Goal: Transaction & Acquisition: Subscribe to service/newsletter

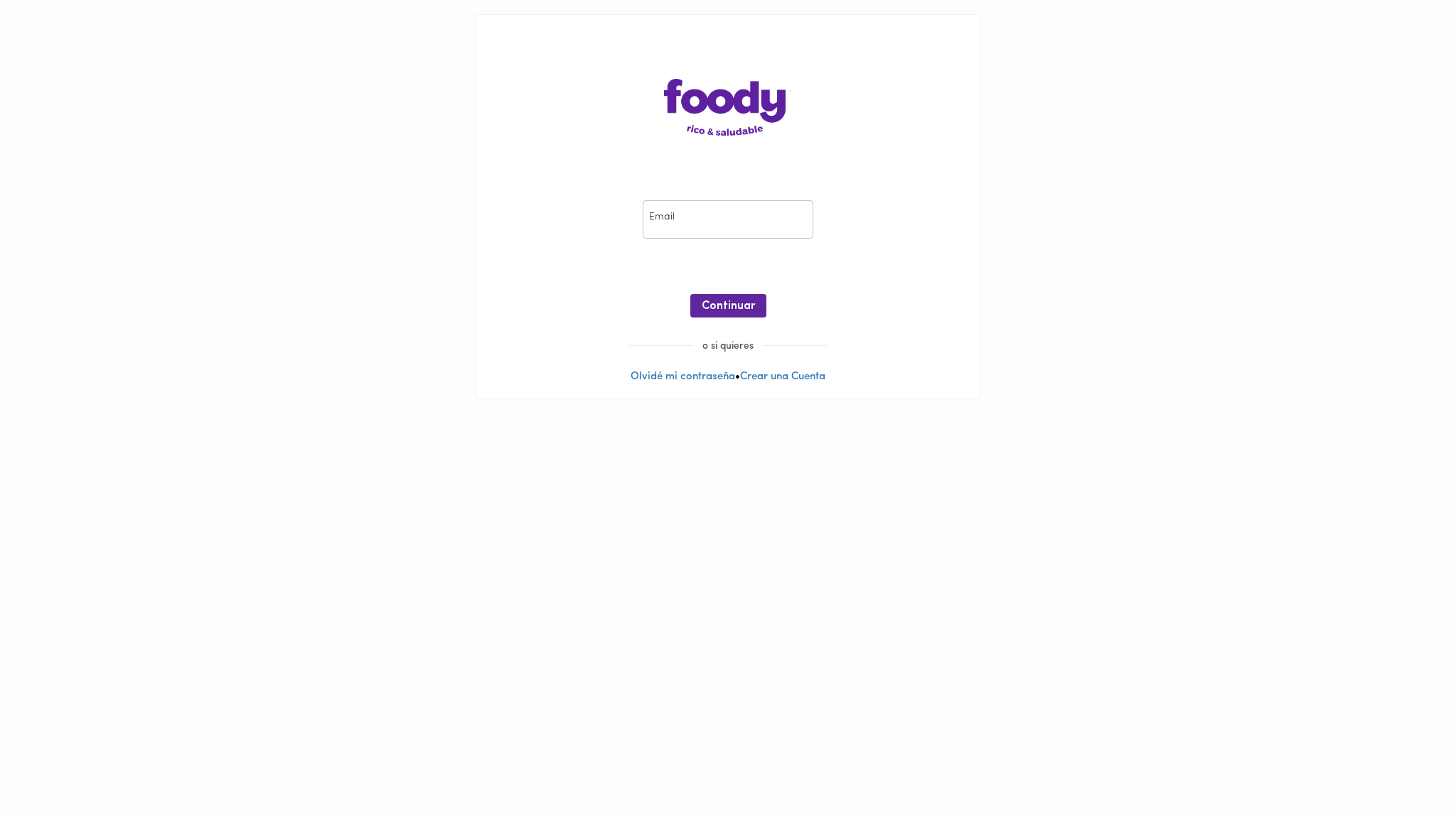
click at [705, 231] on input "email" at bounding box center [728, 220] width 171 height 39
type input "[EMAIL_ADDRESS][DOMAIN_NAME]"
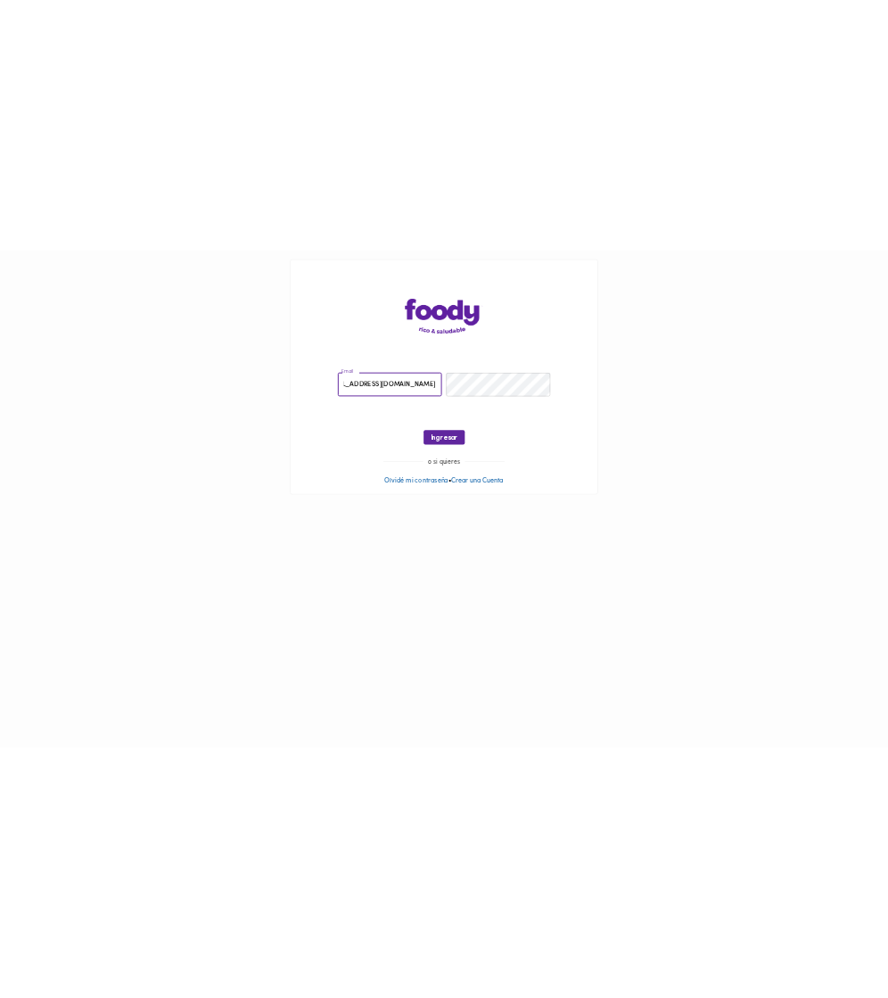
scroll to position [0, 0]
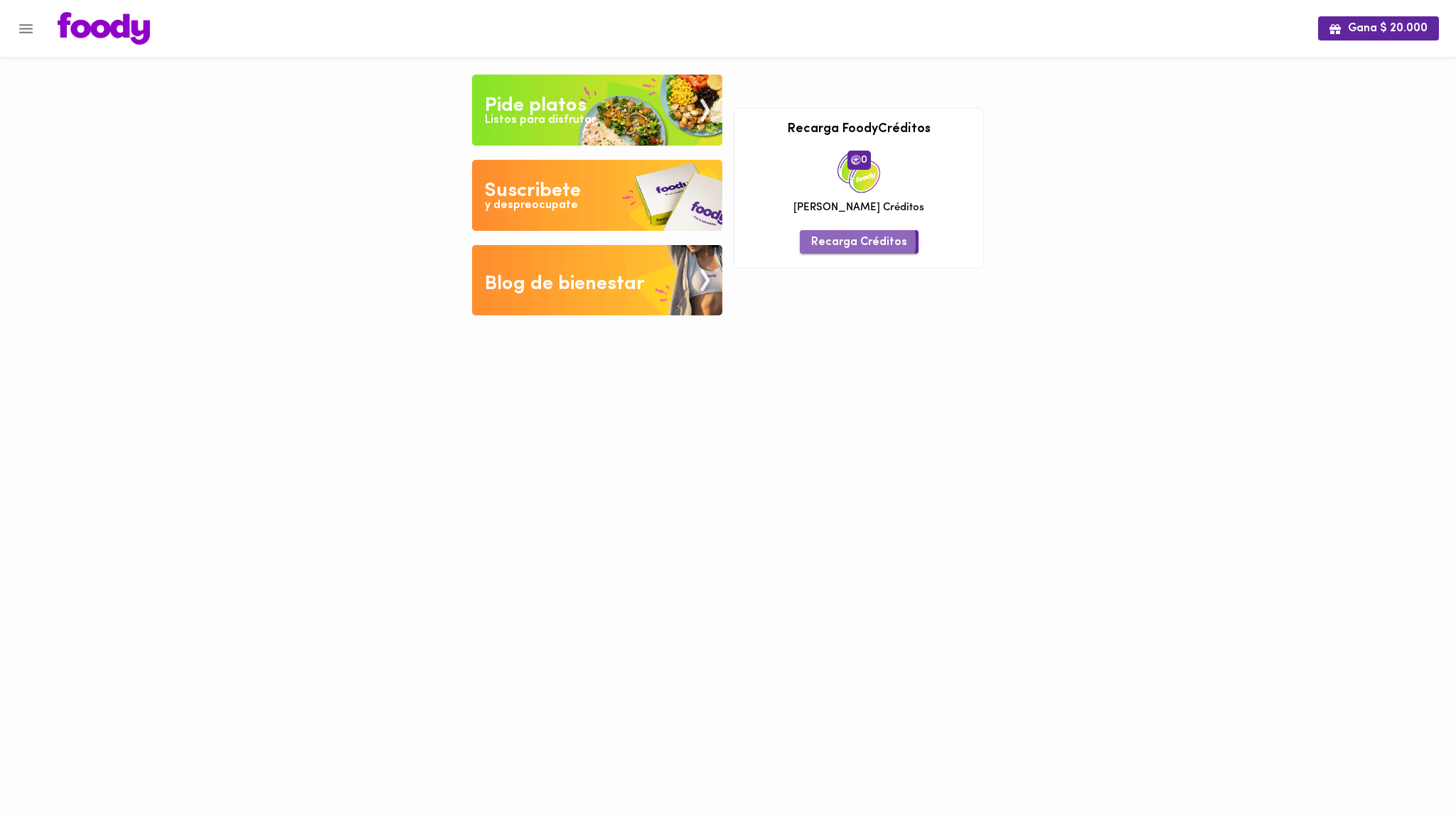
click at [834, 241] on span "Recarga Créditos" at bounding box center [859, 242] width 96 height 14
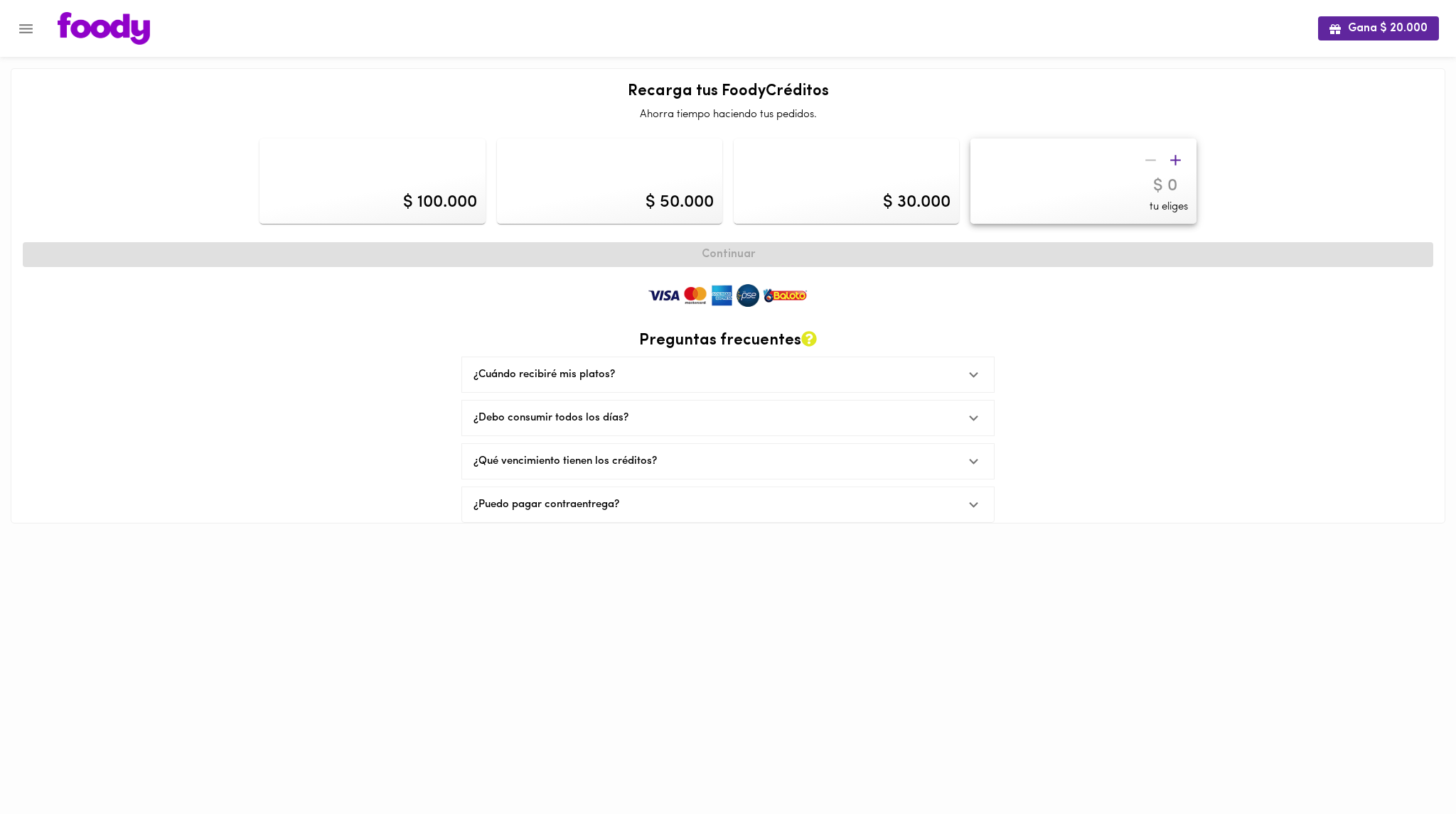
click at [745, 283] on img at bounding box center [728, 295] width 171 height 29
click at [674, 202] on div "$ 50.000" at bounding box center [680, 202] width 69 height 24
type input "50000"
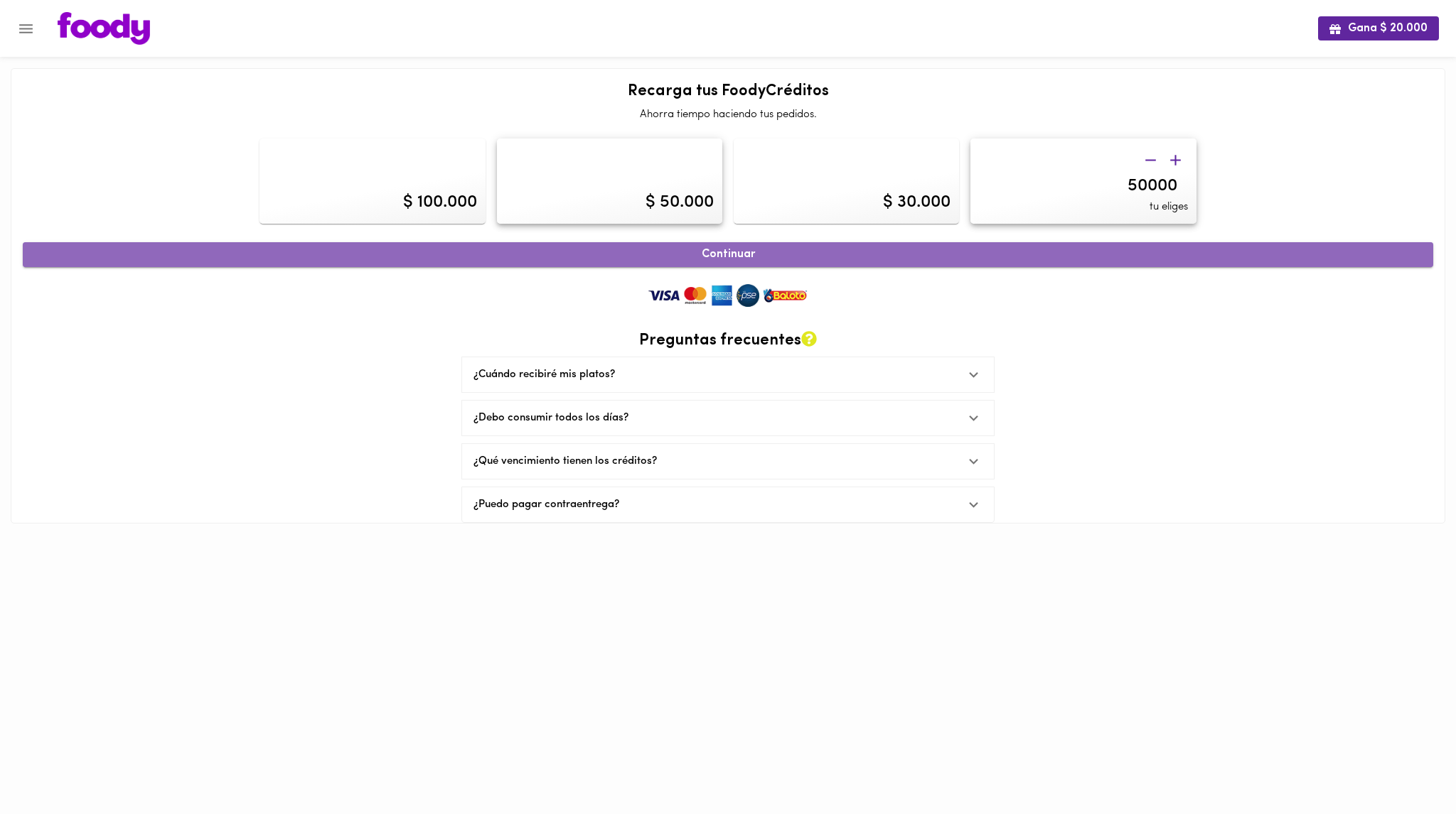
click at [716, 251] on span "Continuar" at bounding box center [728, 254] width 1379 height 14
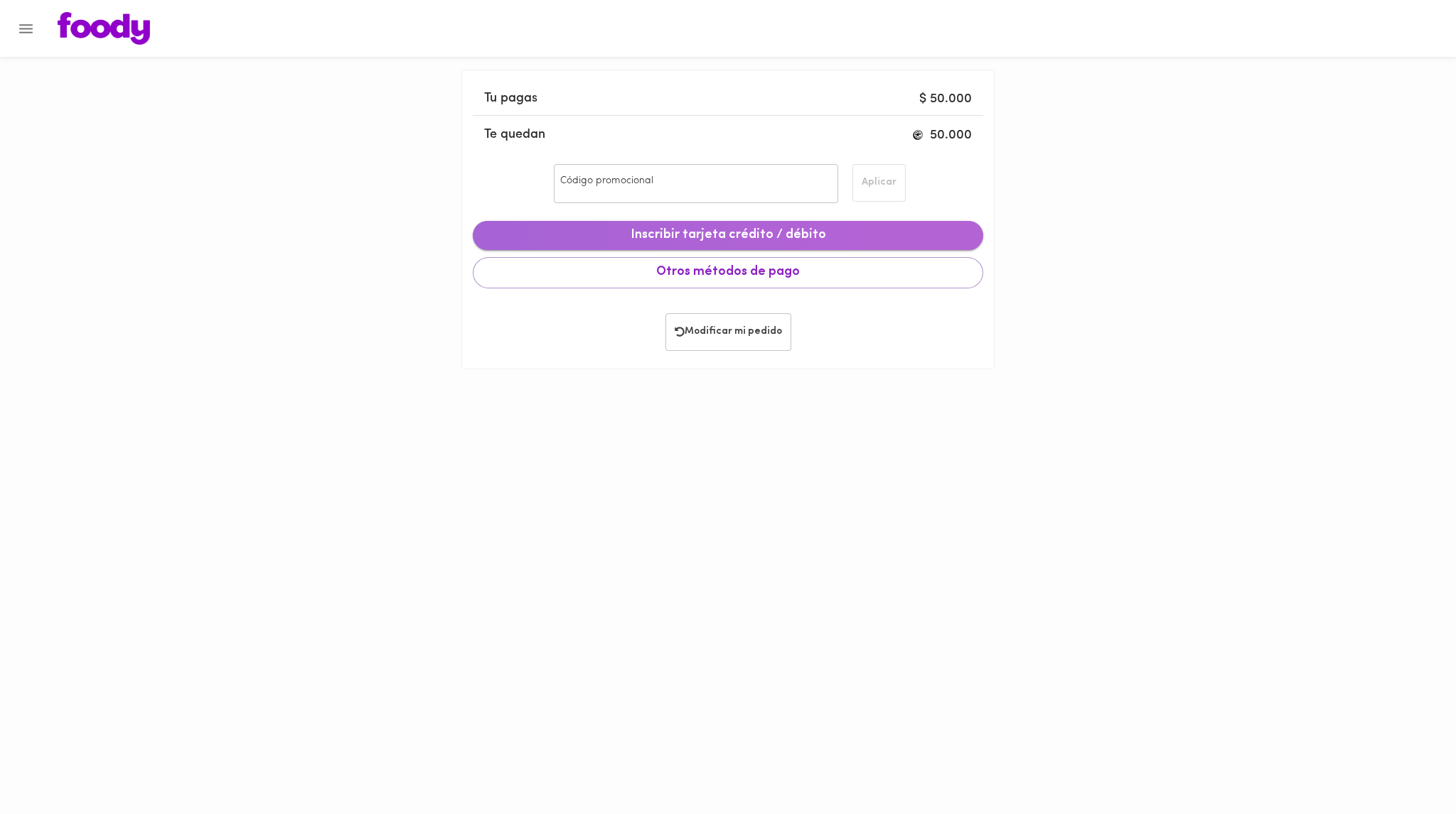
click at [697, 242] on span "Inscribir tarjeta crédito / débito" at bounding box center [728, 236] width 488 height 16
